Goal: Check status: Check status

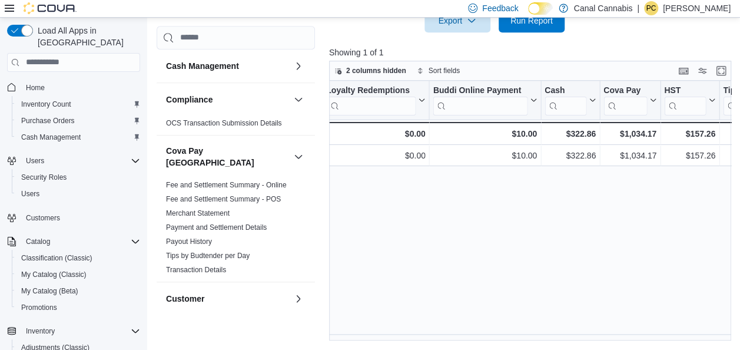
scroll to position [0, 1438]
